Goal: Task Accomplishment & Management: Manage account settings

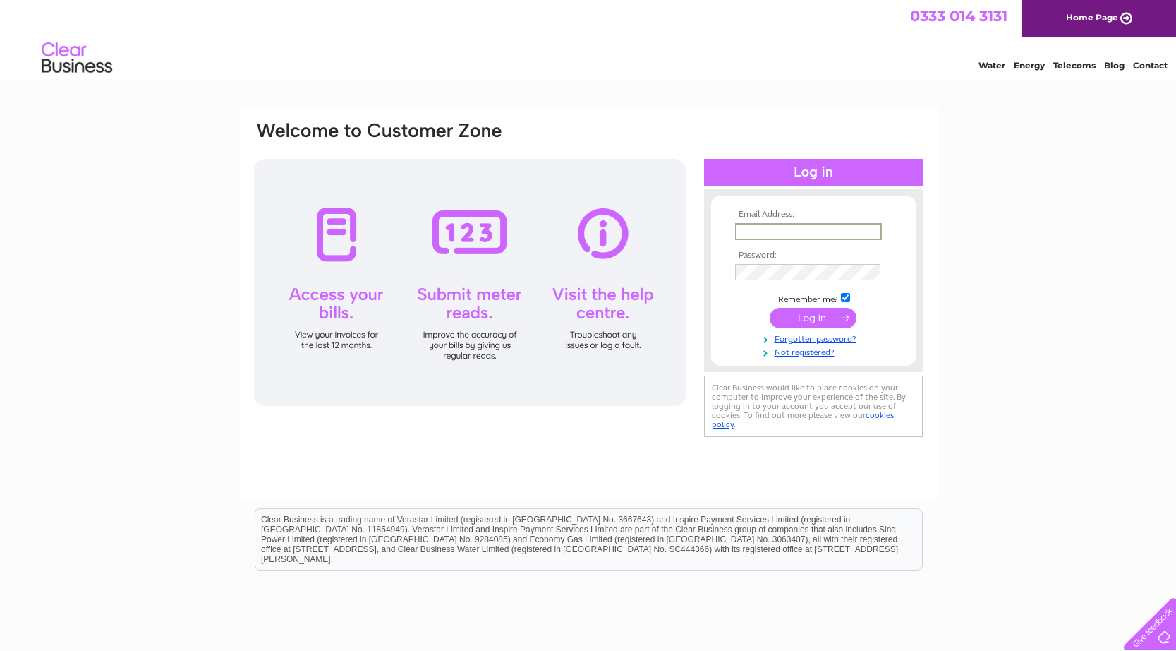
type input "scotlanddoorstripping@gmail.com"
click at [789, 322] on input "submit" at bounding box center [813, 318] width 87 height 20
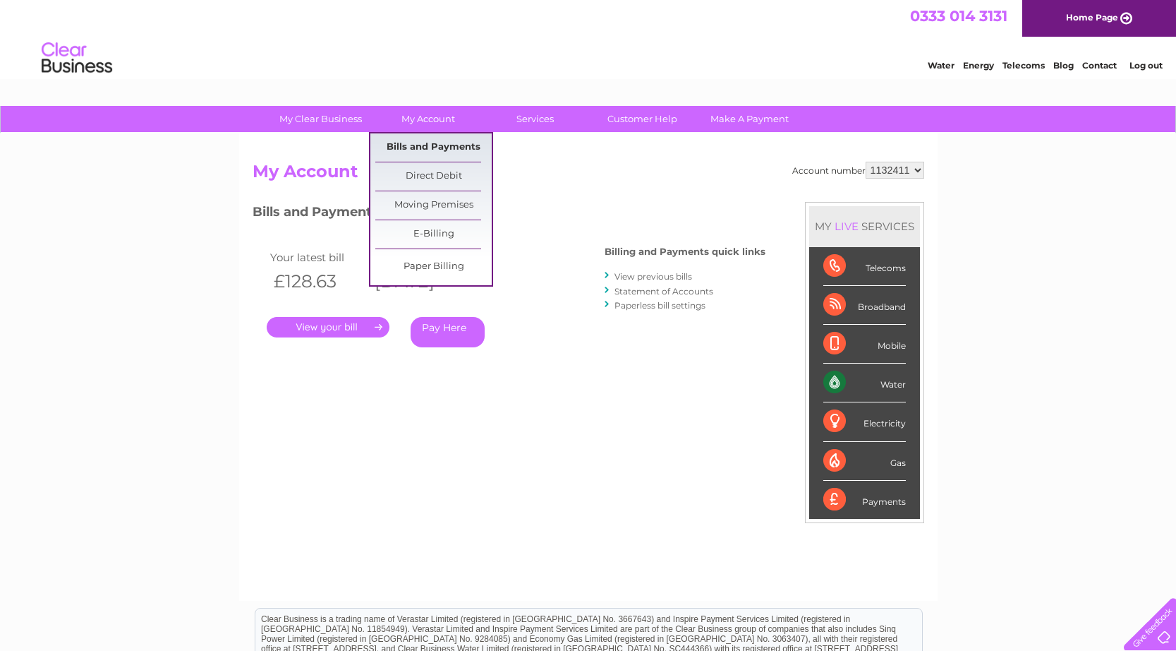
click at [408, 142] on link "Bills and Payments" at bounding box center [433, 147] width 116 height 28
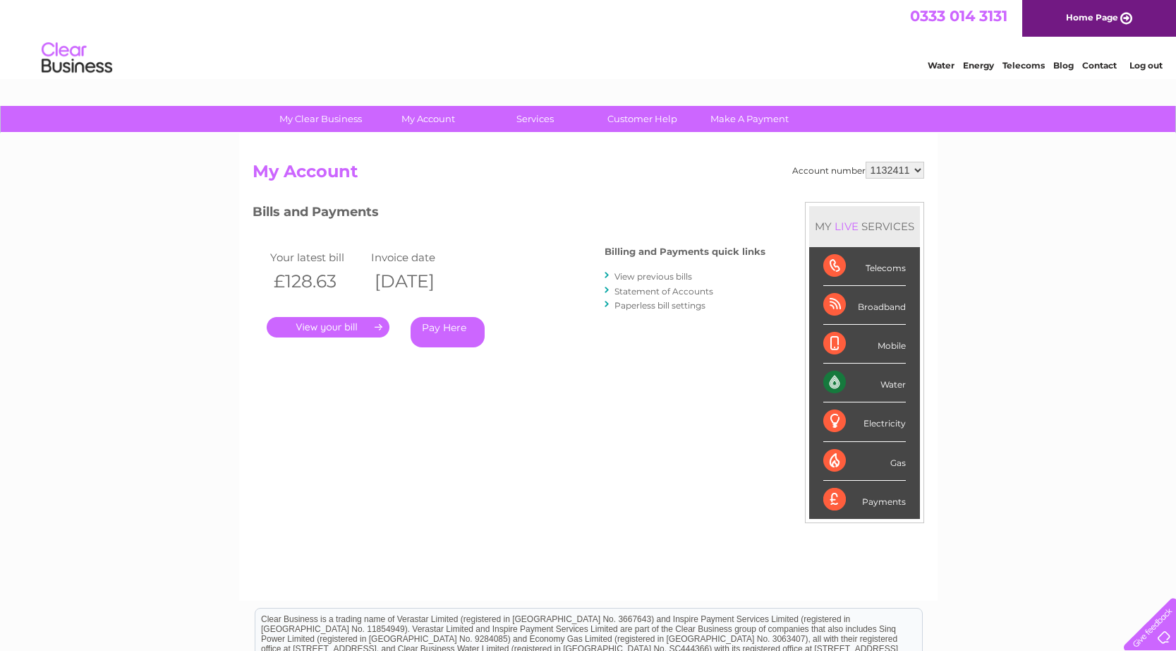
click at [659, 291] on link "Statement of Accounts" at bounding box center [664, 291] width 99 height 11
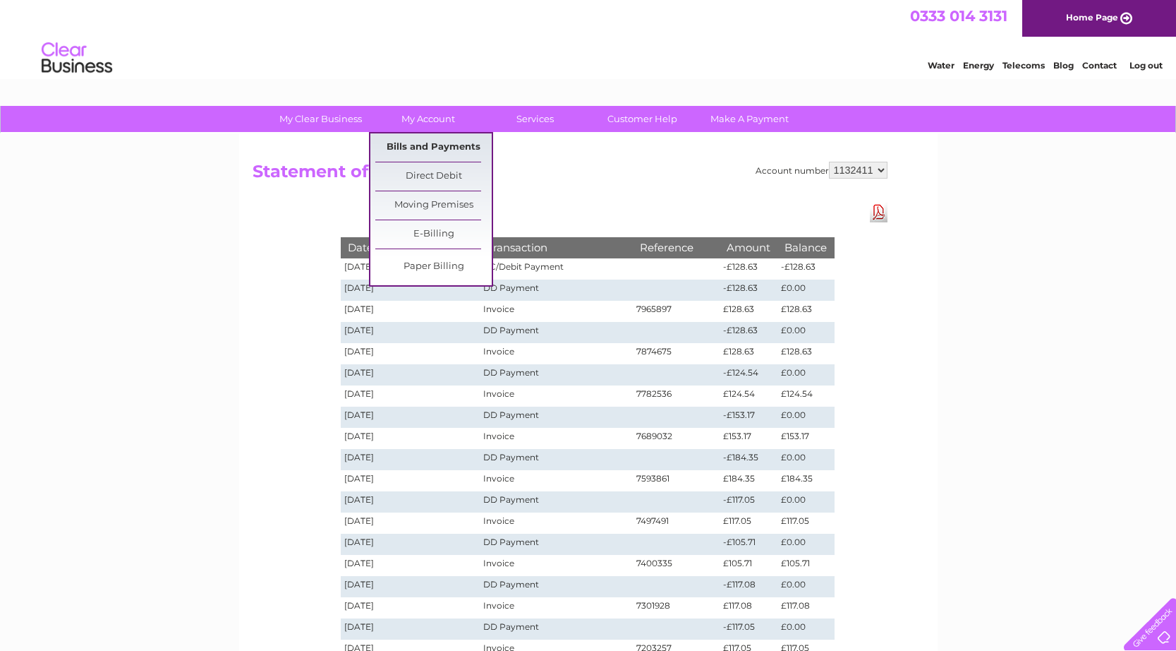
click at [422, 142] on link "Bills and Payments" at bounding box center [433, 147] width 116 height 28
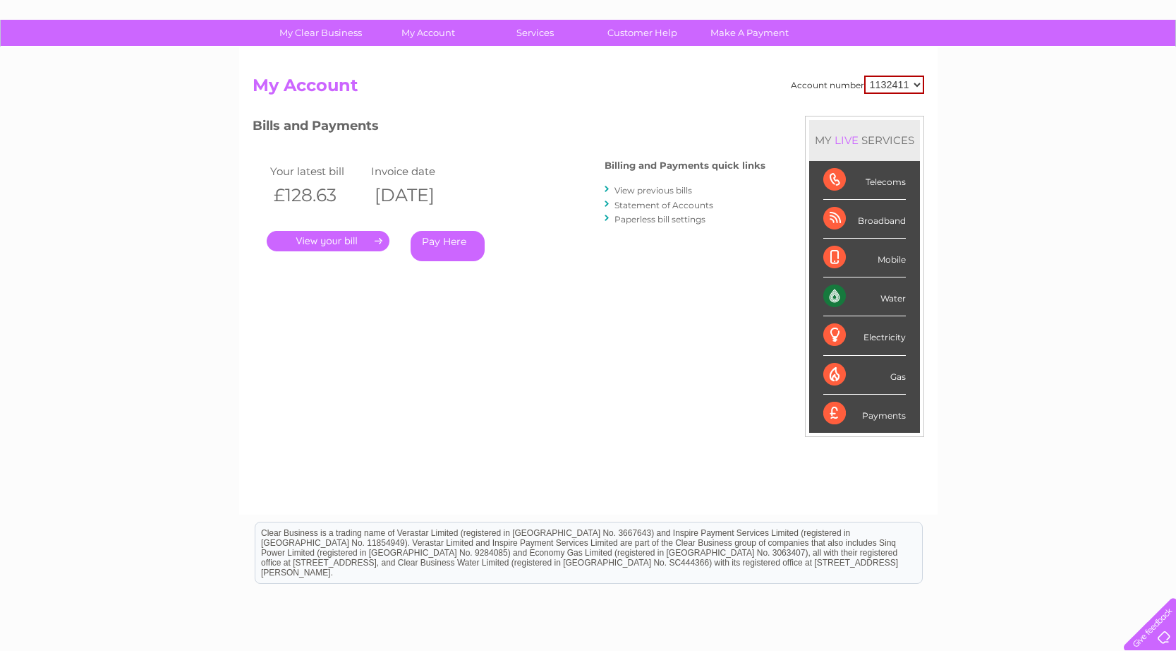
scroll to position [87, 0]
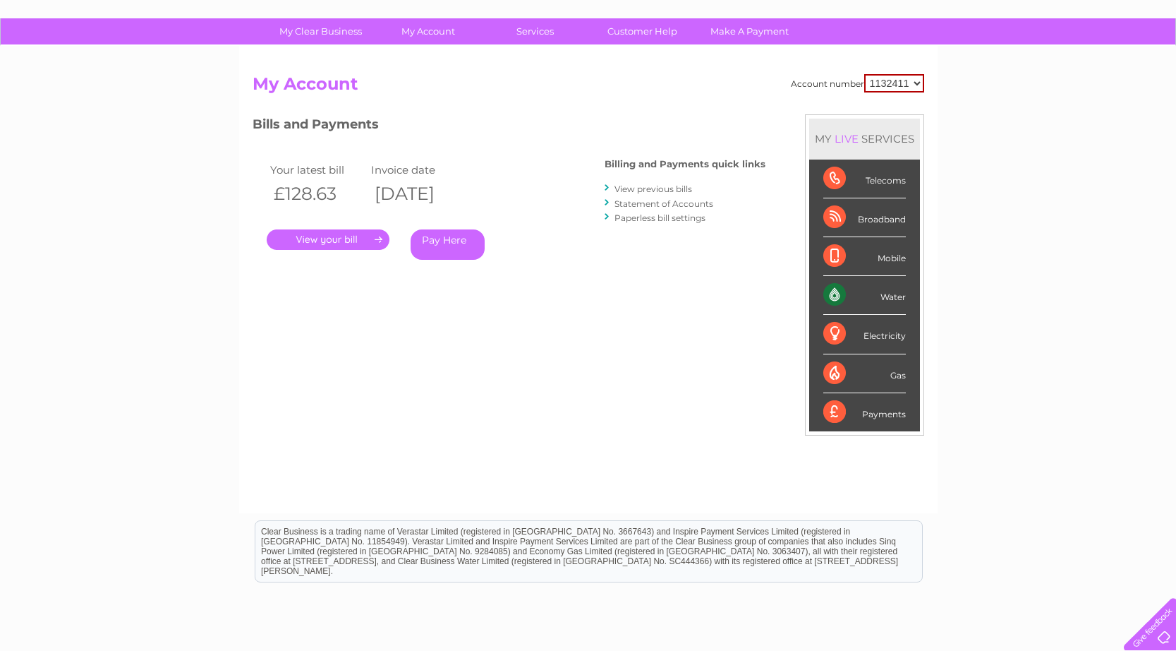
click at [332, 239] on link "." at bounding box center [328, 239] width 123 height 20
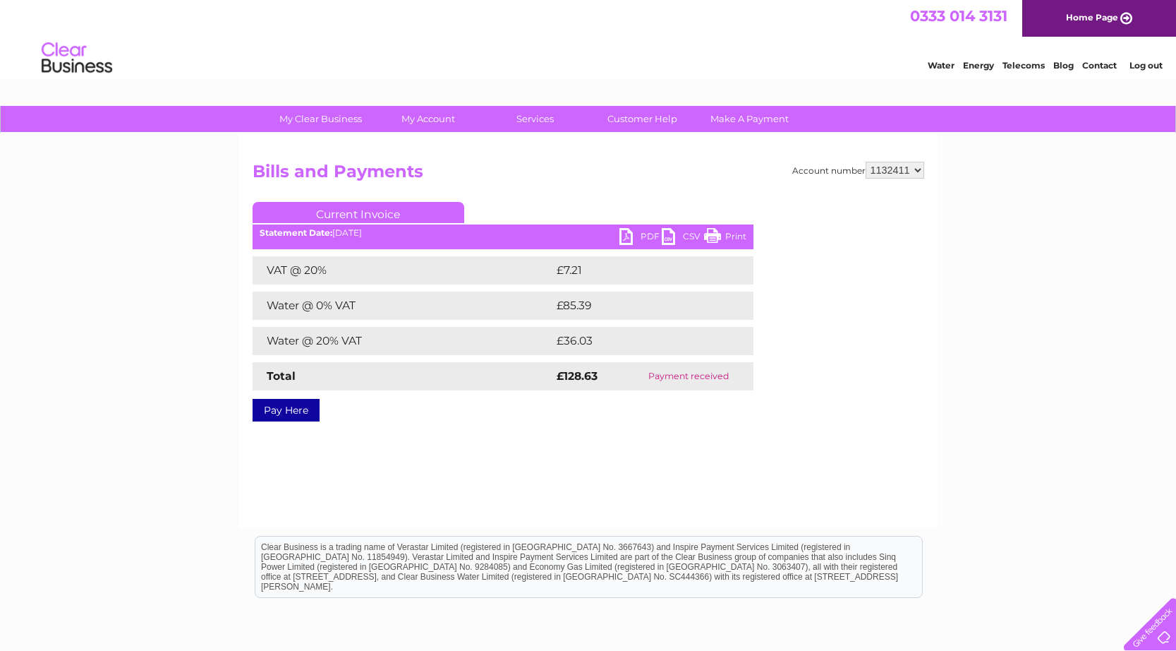
click at [645, 230] on link "PDF" at bounding box center [641, 238] width 42 height 20
click at [1142, 66] on link "Log out" at bounding box center [1146, 65] width 33 height 11
